Goal: Task Accomplishment & Management: Manage account settings

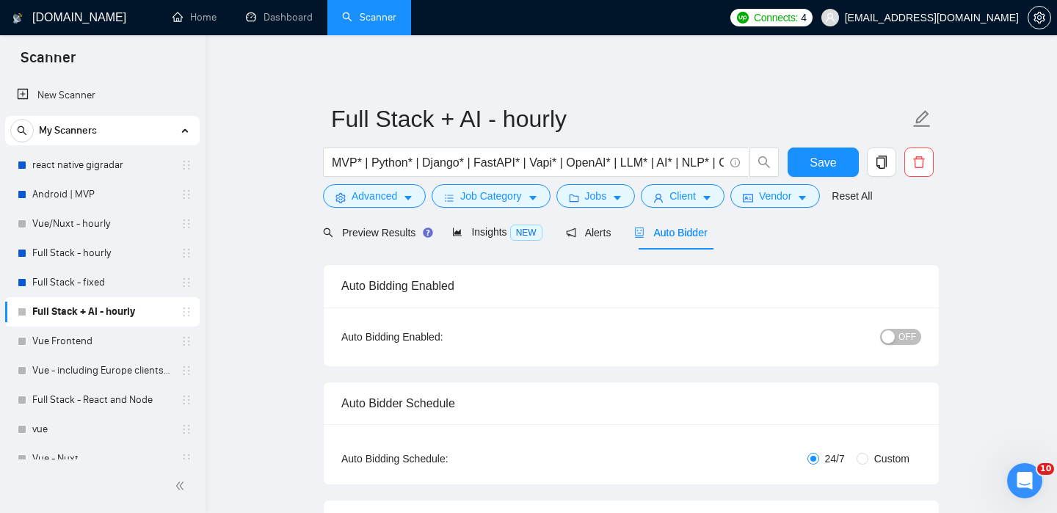
click at [892, 340] on div "button" at bounding box center [888, 336] width 13 height 13
click at [817, 170] on span "Save" at bounding box center [823, 162] width 26 height 18
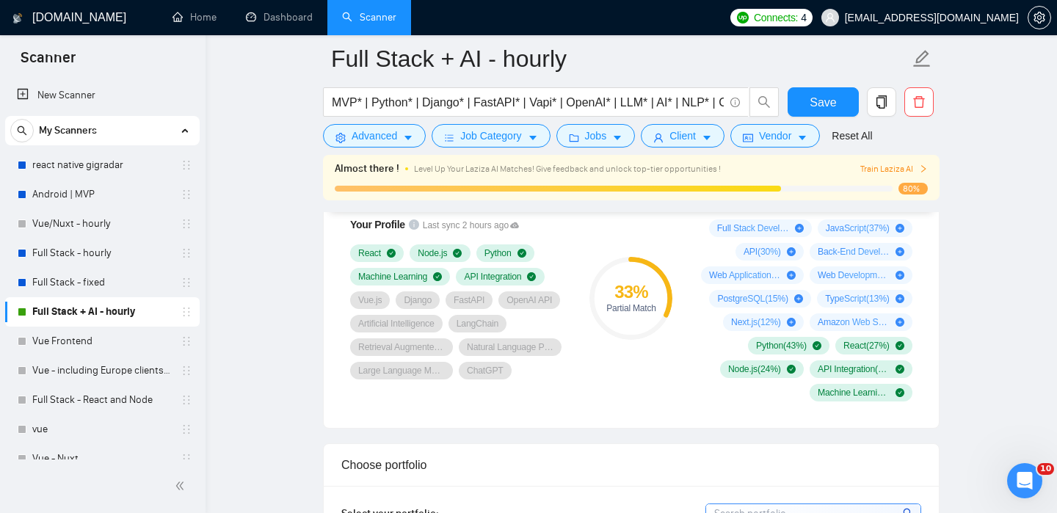
scroll to position [1261, 0]
